Goal: Task Accomplishment & Management: Manage account settings

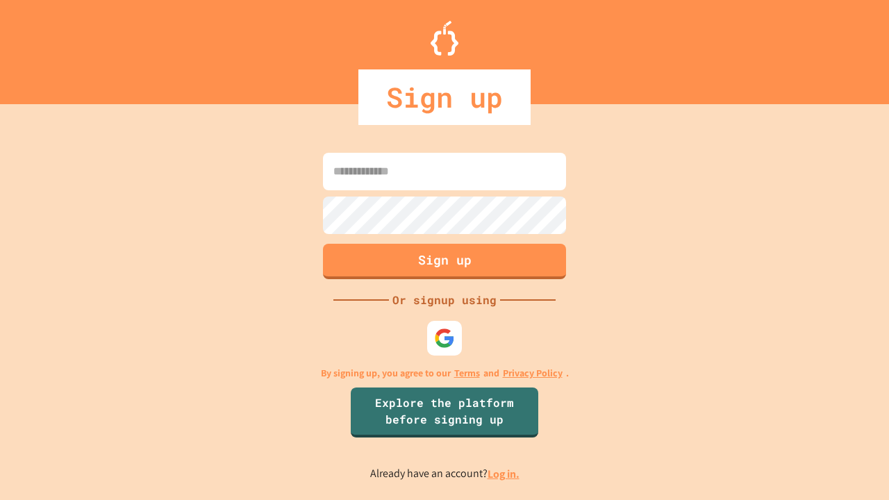
click at [504, 474] on link "Log in." at bounding box center [503, 474] width 32 height 15
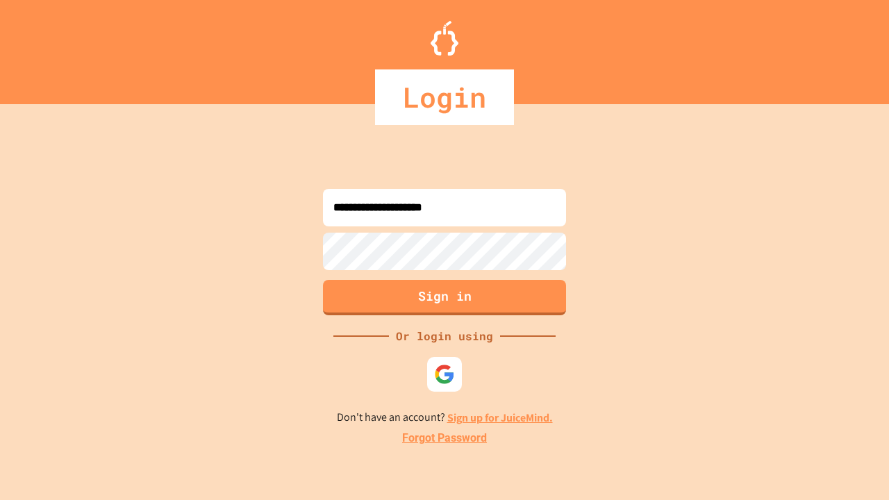
type input "**********"
